Goal: Information Seeking & Learning: Learn about a topic

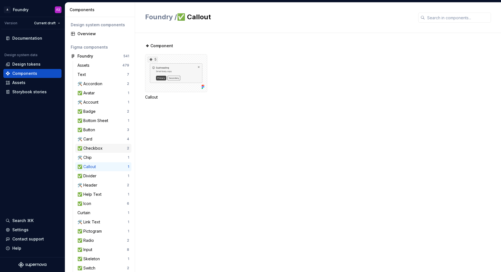
click at [106, 150] on div "✅ Checkbox" at bounding box center [102, 149] width 50 height 6
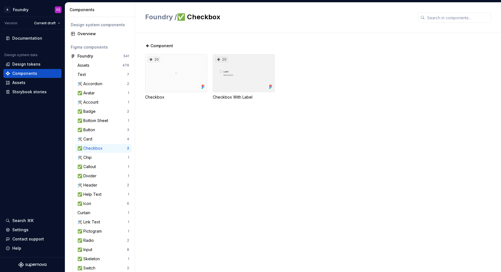
click at [224, 84] on div "20" at bounding box center [244, 73] width 62 height 38
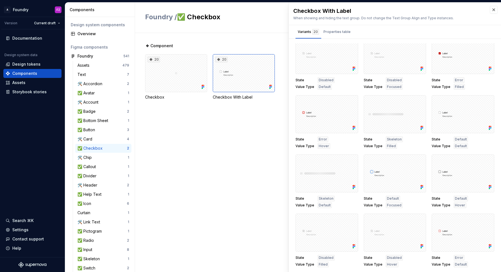
scroll to position [11, 0]
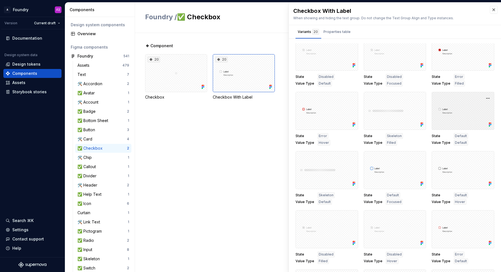
click at [460, 110] on div at bounding box center [463, 111] width 63 height 38
click at [489, 98] on button "button" at bounding box center [488, 99] width 8 height 8
click at [475, 110] on div "Open in [GEOGRAPHIC_DATA]" at bounding box center [470, 115] width 36 height 17
click at [340, 32] on div "Properties table" at bounding box center [337, 32] width 27 height 6
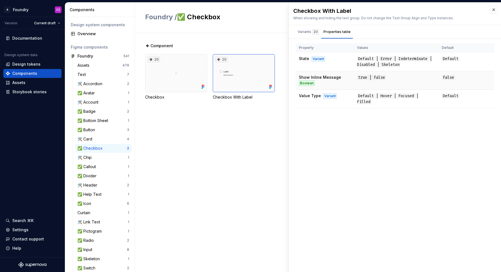
click at [335, 76] on span "Show Inline Message" at bounding box center [320, 77] width 42 height 5
